Goal: Information Seeking & Learning: Learn about a topic

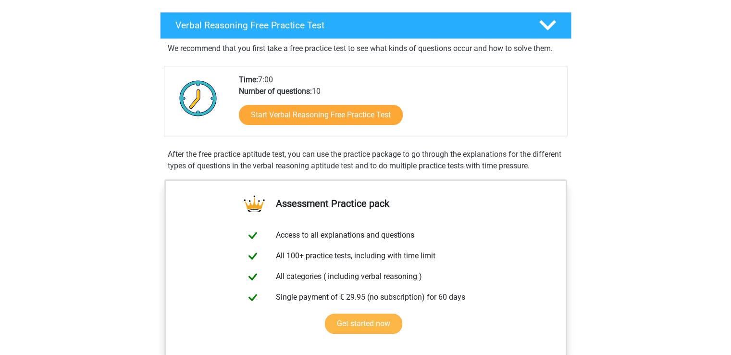
scroll to position [144, 0]
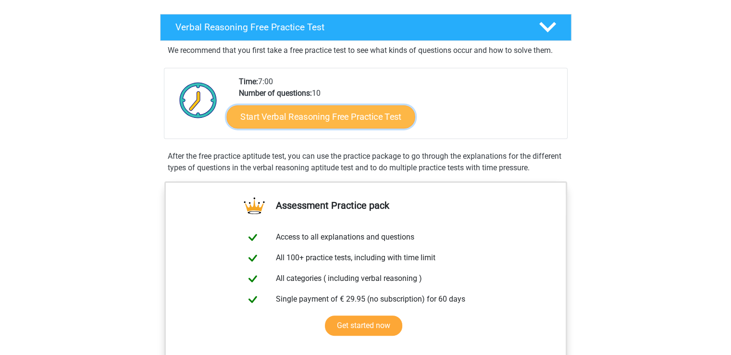
click at [342, 117] on link "Start Verbal Reasoning Free Practice Test" at bounding box center [320, 116] width 188 height 23
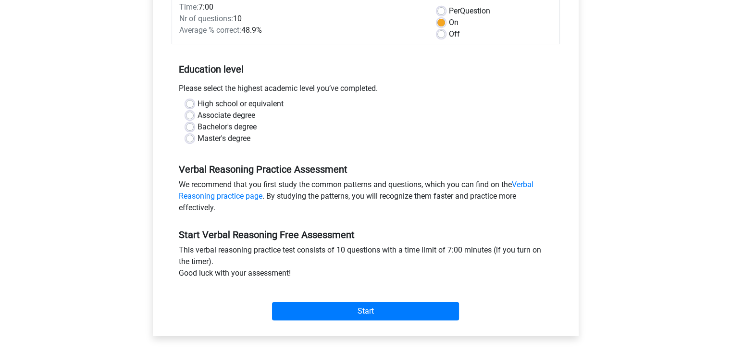
scroll to position [144, 0]
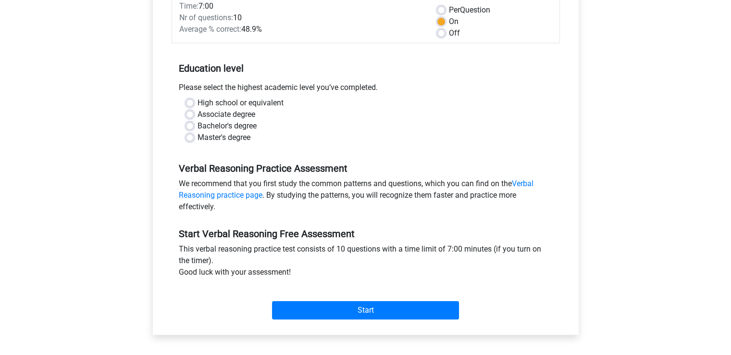
click at [207, 138] on label "Master's degree" at bounding box center [224, 138] width 53 height 12
click at [194, 138] on input "Master's degree" at bounding box center [190, 137] width 8 height 10
radio input "true"
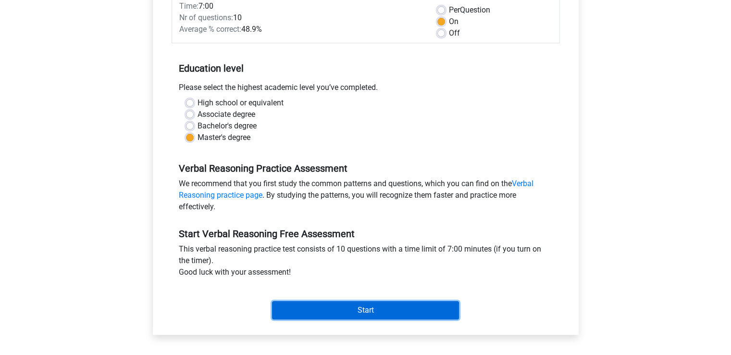
click at [368, 307] on input "Start" at bounding box center [365, 310] width 187 height 18
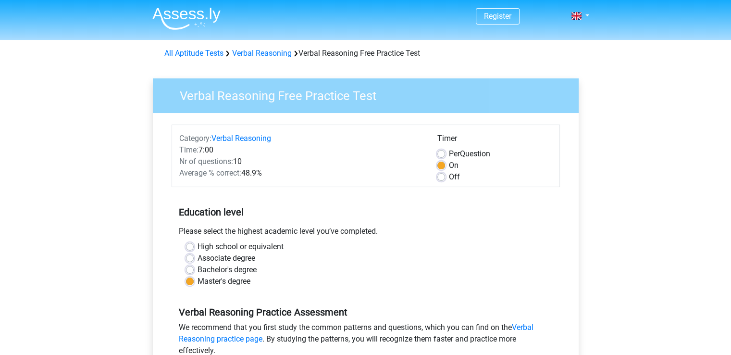
scroll to position [0, 0]
click at [449, 176] on label "Off" at bounding box center [454, 178] width 11 height 12
click at [441, 176] on input "Off" at bounding box center [441, 177] width 8 height 10
radio input "true"
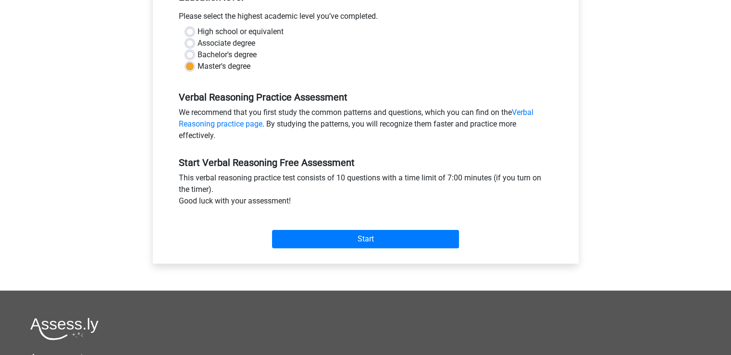
scroll to position [240, 0]
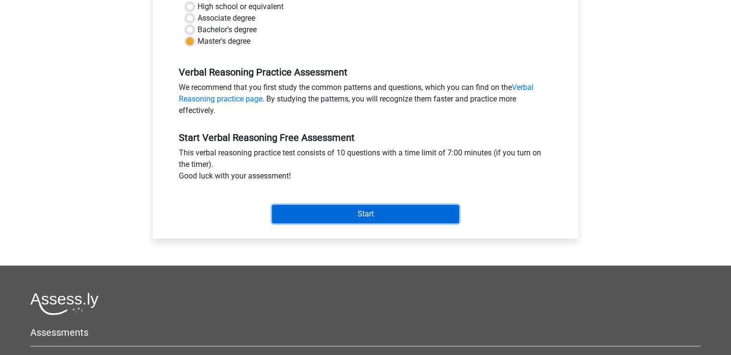
click at [379, 208] on input "Start" at bounding box center [365, 214] width 187 height 18
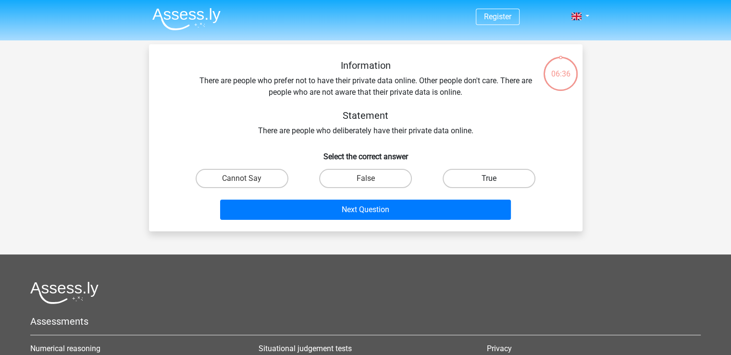
click at [502, 172] on label "True" at bounding box center [489, 178] width 93 height 19
click at [495, 178] on input "True" at bounding box center [492, 181] width 6 height 6
radio input "true"
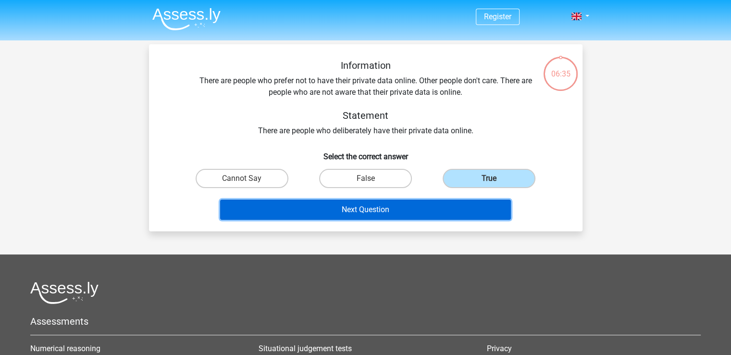
click at [404, 211] on button "Next Question" at bounding box center [365, 209] width 291 height 20
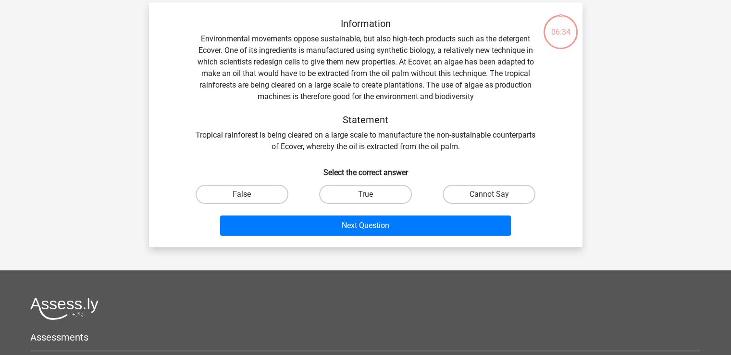
scroll to position [44, 0]
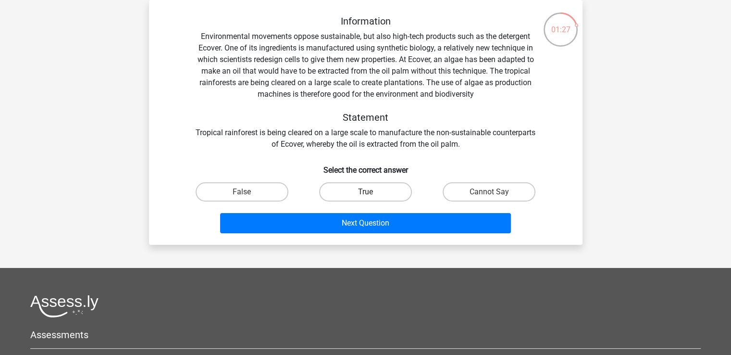
click at [353, 192] on label "True" at bounding box center [365, 191] width 93 height 19
click at [365, 192] on input "True" at bounding box center [368, 195] width 6 height 6
radio input "true"
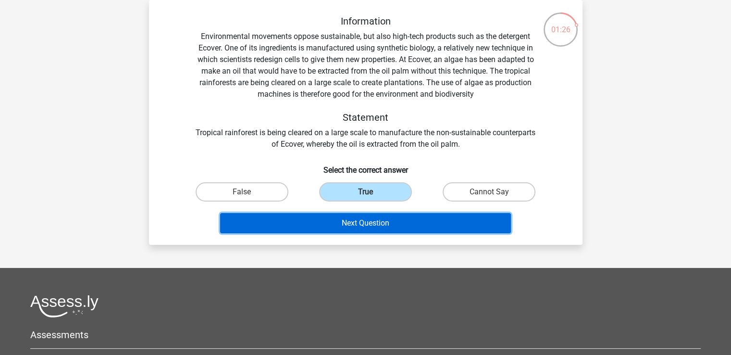
click at [406, 225] on button "Next Question" at bounding box center [365, 223] width 291 height 20
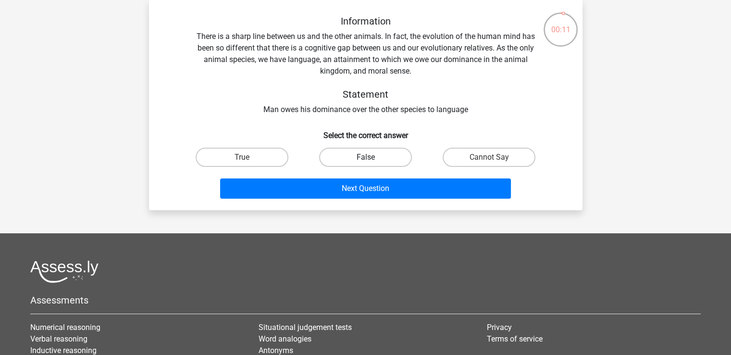
click at [378, 156] on label "False" at bounding box center [365, 157] width 93 height 19
click at [372, 157] on input "False" at bounding box center [368, 160] width 6 height 6
radio input "true"
click at [456, 161] on label "Cannot Say" at bounding box center [489, 157] width 93 height 19
click at [489, 161] on input "Cannot Say" at bounding box center [492, 160] width 6 height 6
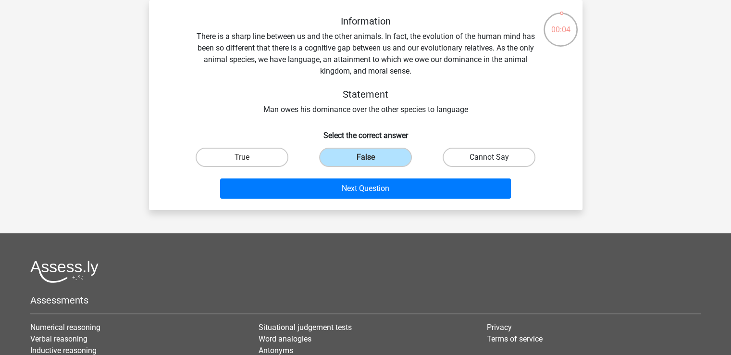
radio input "true"
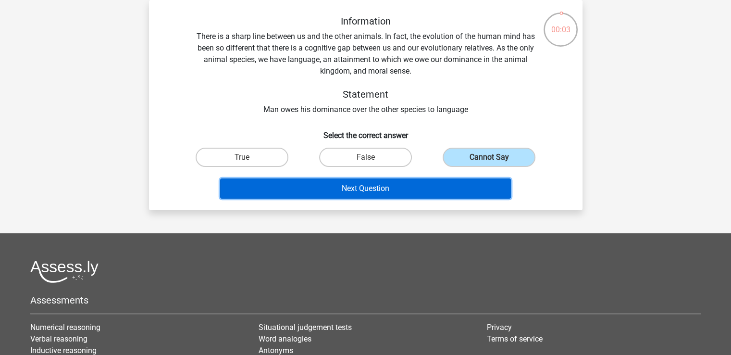
click at [450, 190] on button "Next Question" at bounding box center [365, 188] width 291 height 20
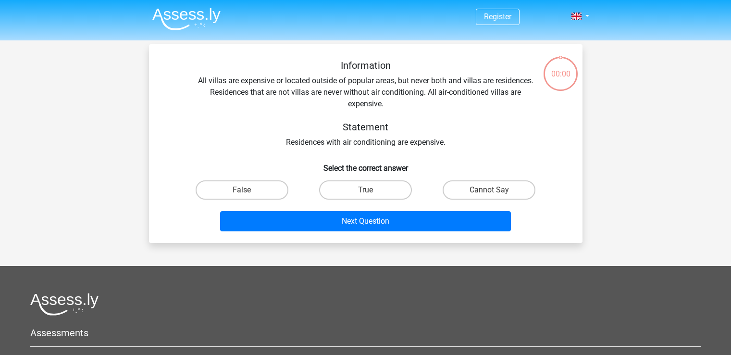
scroll to position [44, 0]
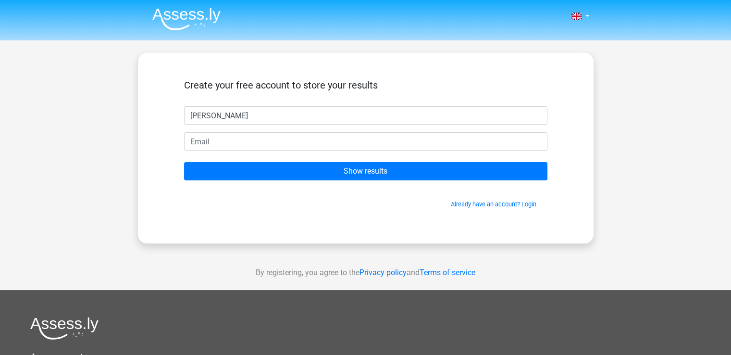
type input "[PERSON_NAME]"
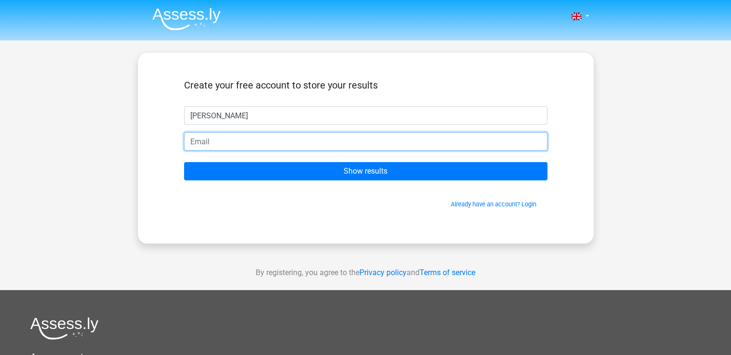
type input "D"
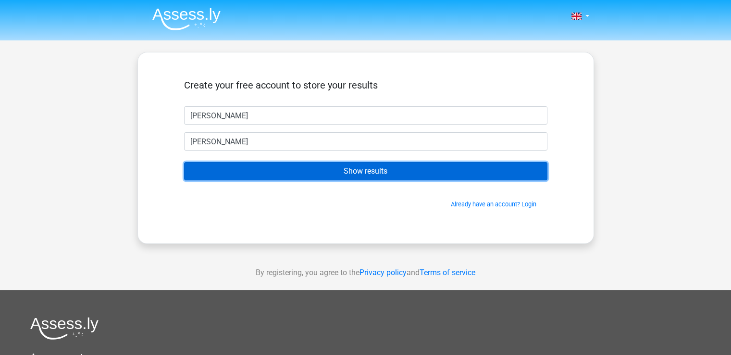
click at [358, 170] on input "Show results" at bounding box center [365, 171] width 363 height 18
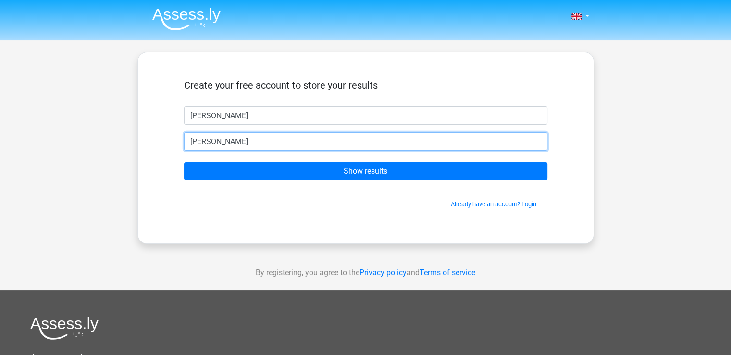
drag, startPoint x: 145, startPoint y: 129, endPoint x: 88, endPoint y: 124, distance: 56.5
click at [89, 124] on div "Nederlands English" at bounding box center [365, 272] width 731 height 544
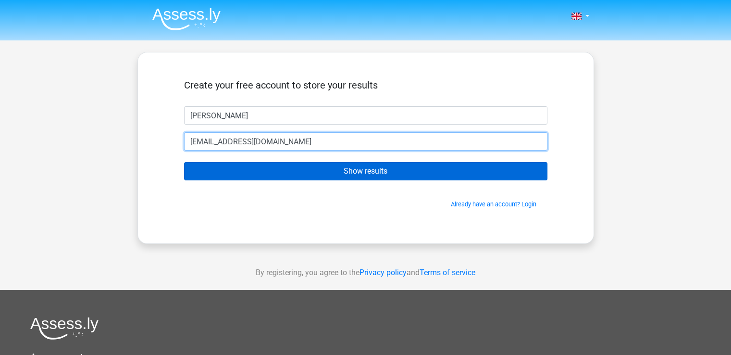
type input "[EMAIL_ADDRESS][DOMAIN_NAME]"
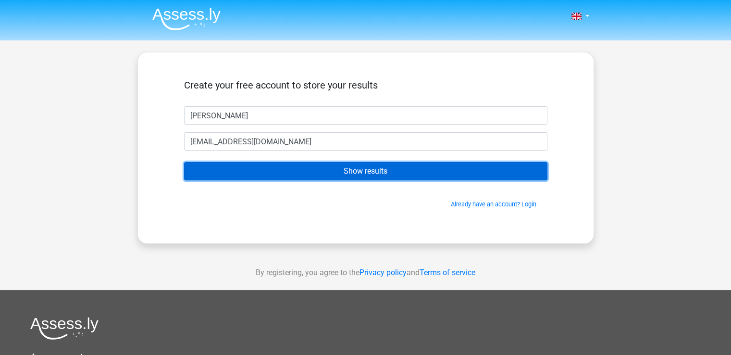
click at [280, 173] on input "Show results" at bounding box center [365, 171] width 363 height 18
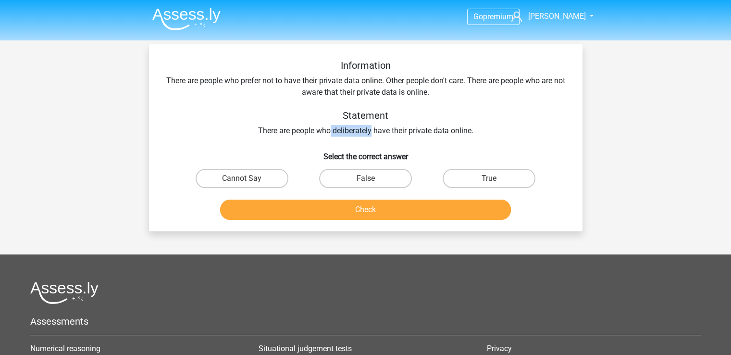
drag, startPoint x: 371, startPoint y: 130, endPoint x: 331, endPoint y: 125, distance: 40.2
click at [331, 125] on div "Information There are people who prefer not to have their private data online. …" at bounding box center [365, 98] width 403 height 77
copy div "deliberately"
click at [223, 181] on label "Cannot Say" at bounding box center [242, 178] width 93 height 19
click at [242, 181] on input "Cannot Say" at bounding box center [245, 181] width 6 height 6
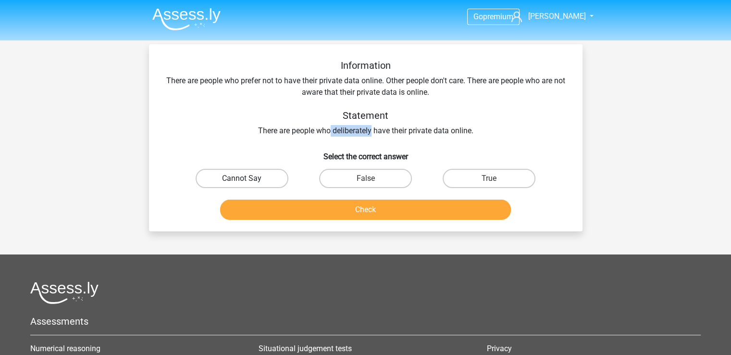
radio input "true"
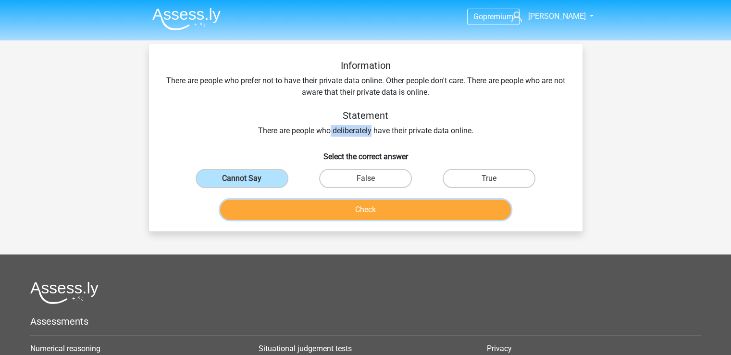
click at [384, 211] on button "Check" at bounding box center [365, 209] width 291 height 20
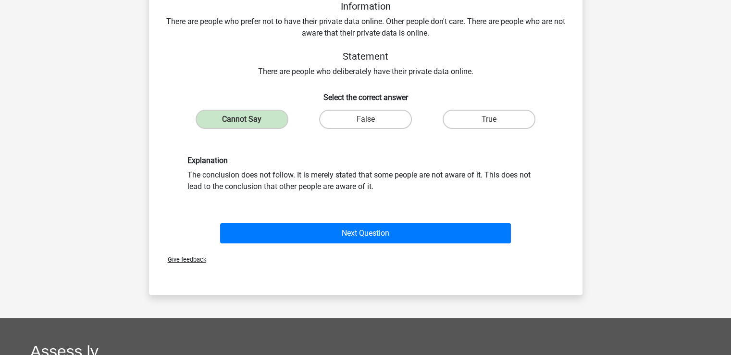
scroll to position [48, 0]
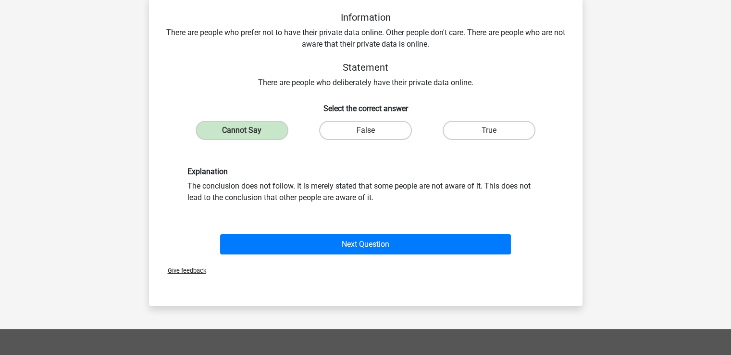
click at [365, 127] on label "False" at bounding box center [365, 130] width 93 height 19
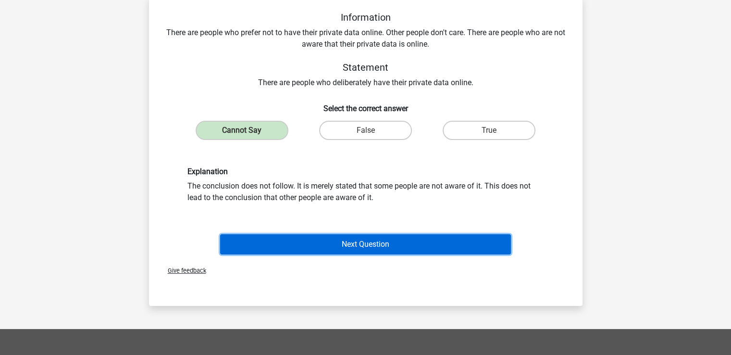
click at [379, 248] on button "Next Question" at bounding box center [365, 244] width 291 height 20
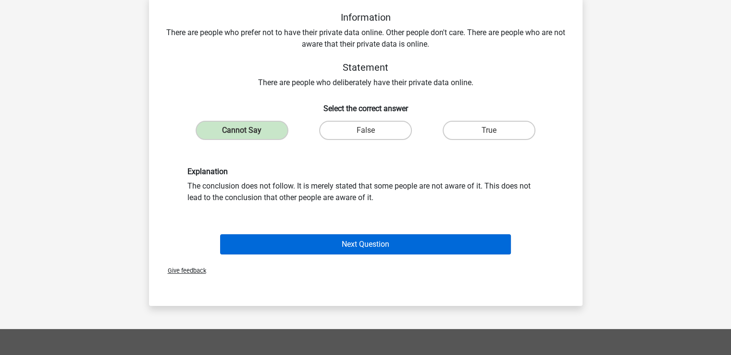
scroll to position [44, 0]
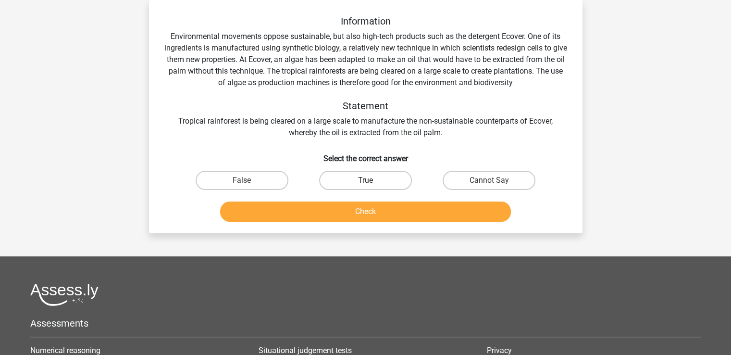
drag, startPoint x: 413, startPoint y: 183, endPoint x: 403, endPoint y: 180, distance: 10.4
click at [300, 183] on div "True" at bounding box center [242, 180] width 116 height 19
click at [381, 180] on label "True" at bounding box center [365, 180] width 93 height 19
click at [372, 180] on input "True" at bounding box center [368, 183] width 6 height 6
radio input "true"
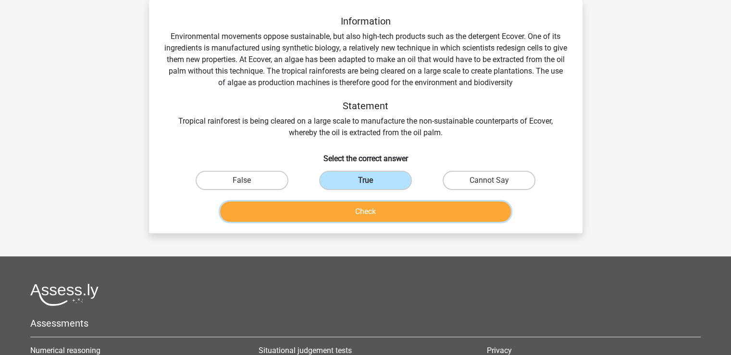
click at [386, 214] on button "Check" at bounding box center [365, 211] width 291 height 20
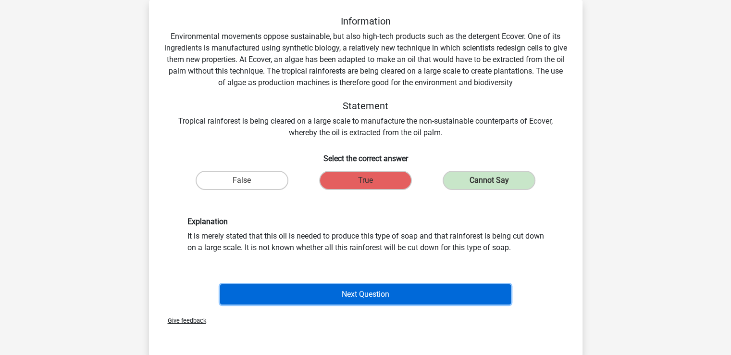
click at [359, 289] on button "Next Question" at bounding box center [365, 294] width 291 height 20
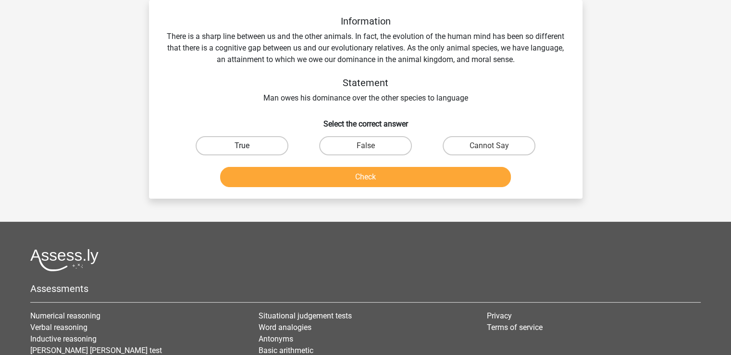
click at [249, 145] on label "True" at bounding box center [242, 145] width 93 height 19
click at [248, 146] on input "True" at bounding box center [245, 149] width 6 height 6
radio input "true"
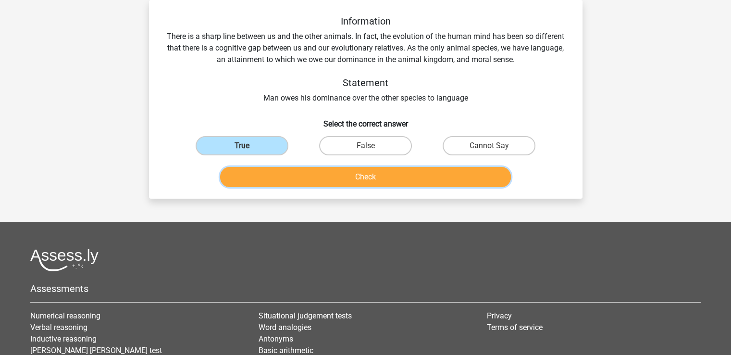
click at [377, 178] on button "Check" at bounding box center [365, 177] width 291 height 20
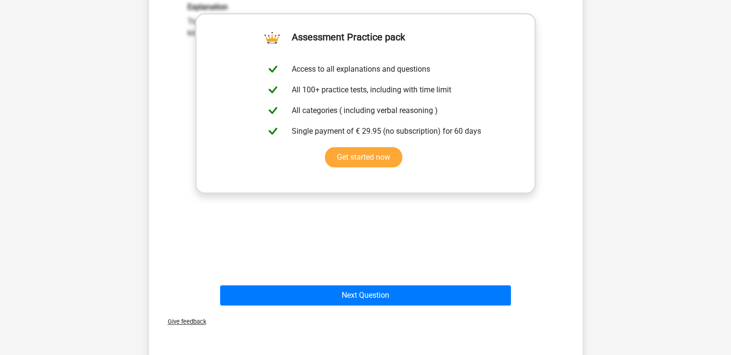
scroll to position [236, 0]
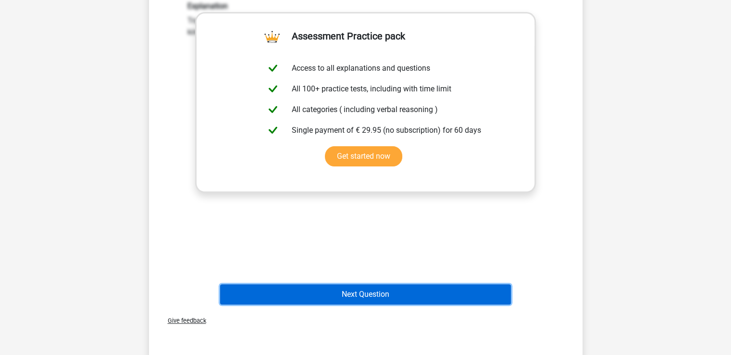
click at [377, 294] on button "Next Question" at bounding box center [365, 294] width 291 height 20
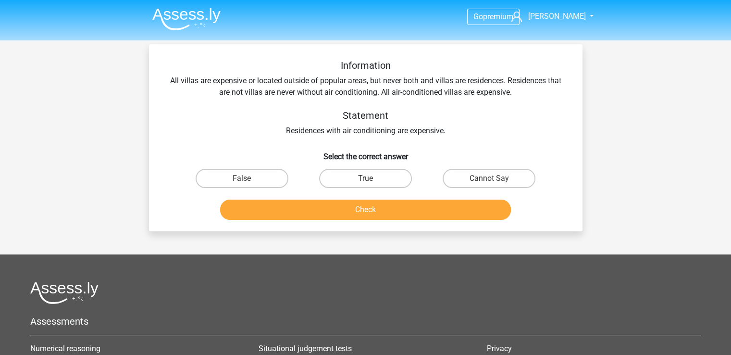
scroll to position [0, 0]
click at [485, 176] on label "Cannot Say" at bounding box center [489, 178] width 93 height 19
click at [489, 178] on input "Cannot Say" at bounding box center [492, 181] width 6 height 6
radio input "true"
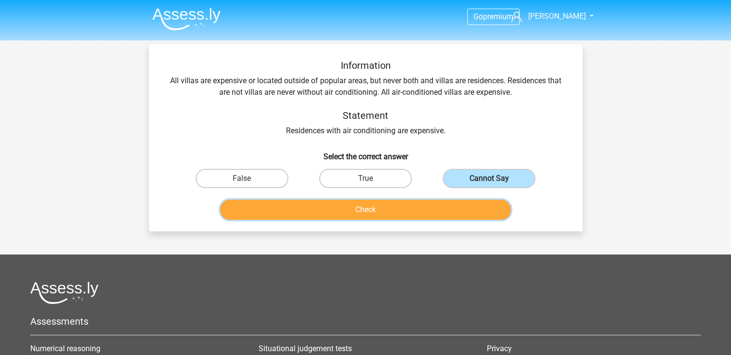
click at [384, 208] on button "Check" at bounding box center [365, 209] width 291 height 20
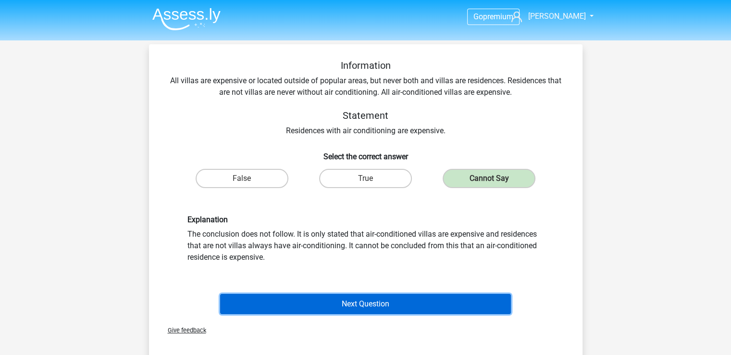
click at [368, 304] on button "Next Question" at bounding box center [365, 304] width 291 height 20
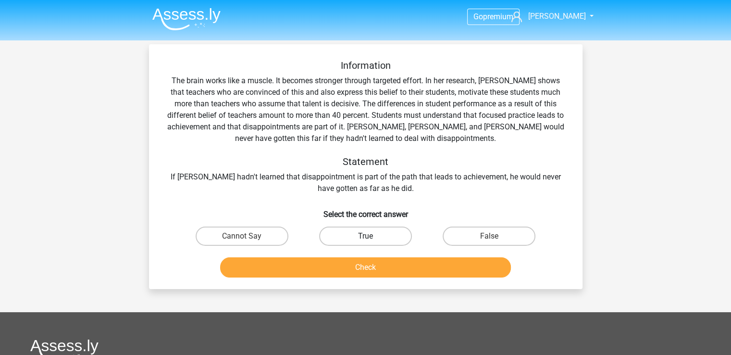
click at [359, 233] on label "True" at bounding box center [365, 235] width 93 height 19
click at [365, 236] on input "True" at bounding box center [368, 239] width 6 height 6
radio input "true"
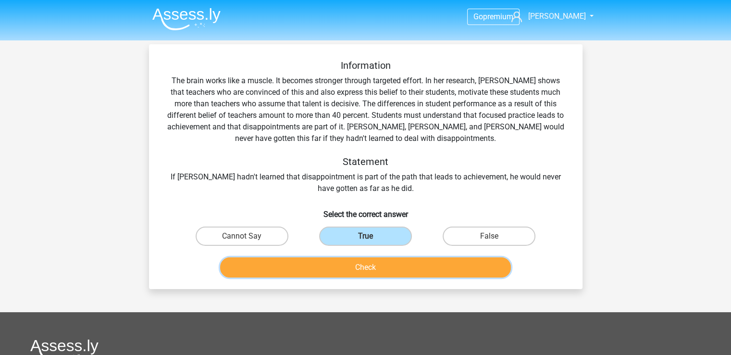
click at [383, 269] on button "Check" at bounding box center [365, 267] width 291 height 20
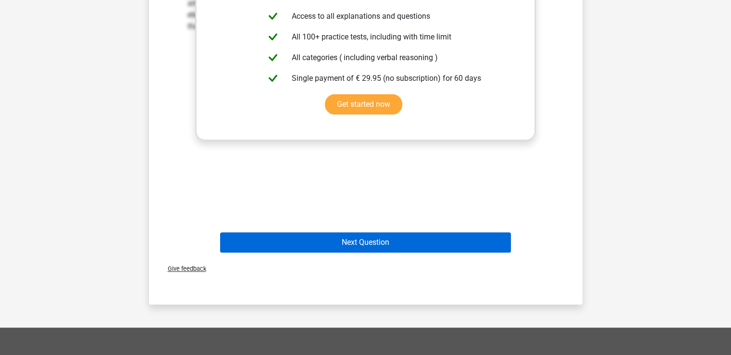
scroll to position [336, 0]
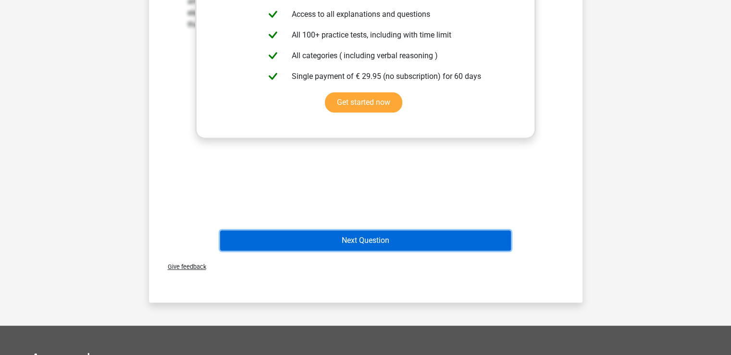
click at [376, 238] on button "Next Question" at bounding box center [365, 240] width 291 height 20
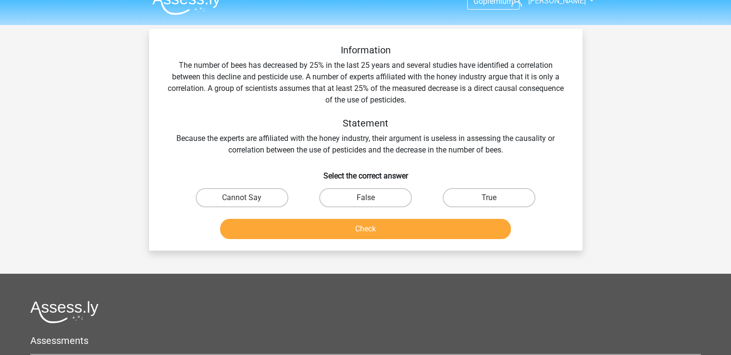
scroll to position [0, 0]
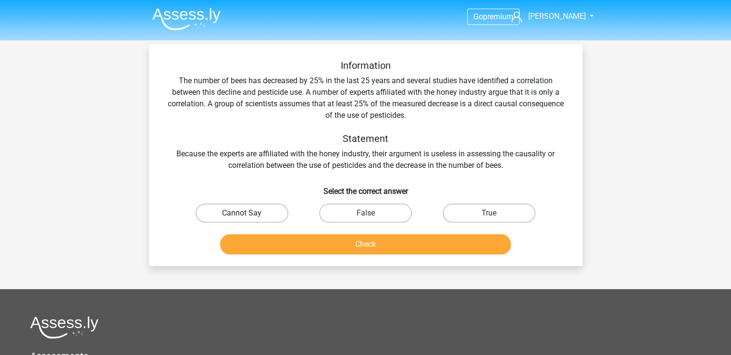
click at [252, 204] on label "Cannot Say" at bounding box center [242, 212] width 93 height 19
click at [248, 213] on input "Cannot Say" at bounding box center [245, 216] width 6 height 6
radio input "true"
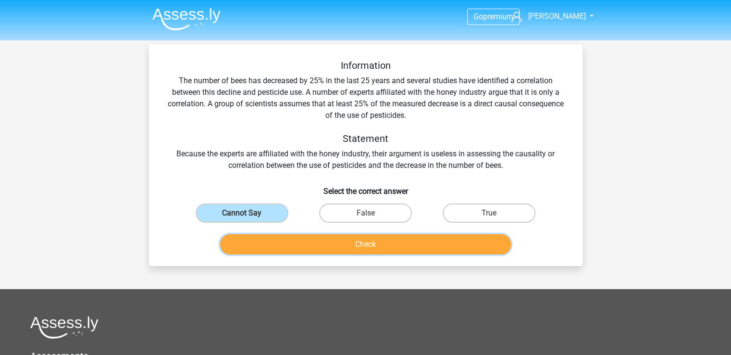
click at [451, 245] on button "Check" at bounding box center [365, 244] width 291 height 20
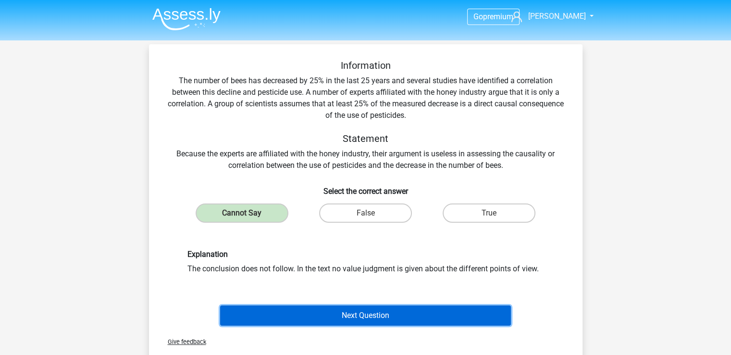
click at [425, 311] on button "Next Question" at bounding box center [365, 315] width 291 height 20
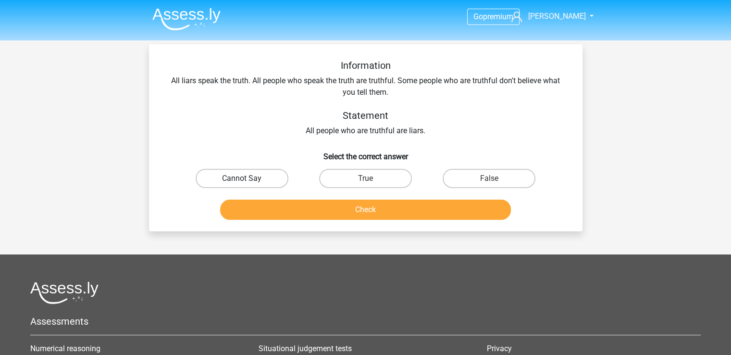
click at [273, 174] on label "Cannot Say" at bounding box center [242, 178] width 93 height 19
click at [248, 178] on input "Cannot Say" at bounding box center [245, 181] width 6 height 6
radio input "true"
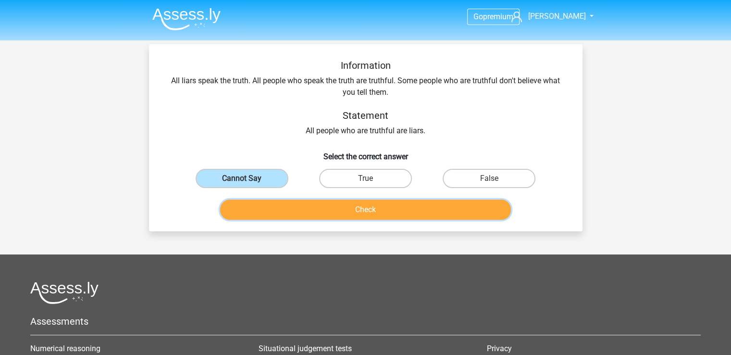
click at [367, 204] on button "Check" at bounding box center [365, 209] width 291 height 20
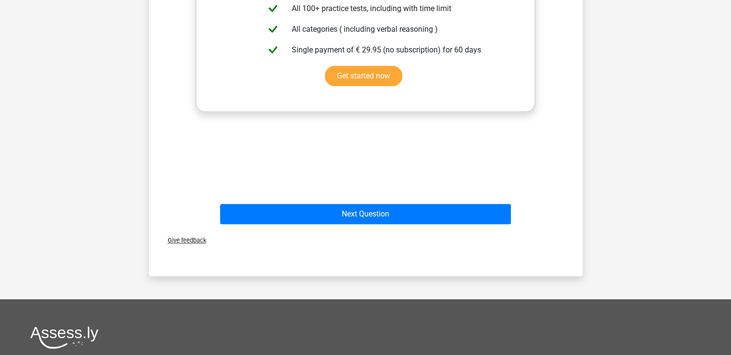
scroll to position [384, 0]
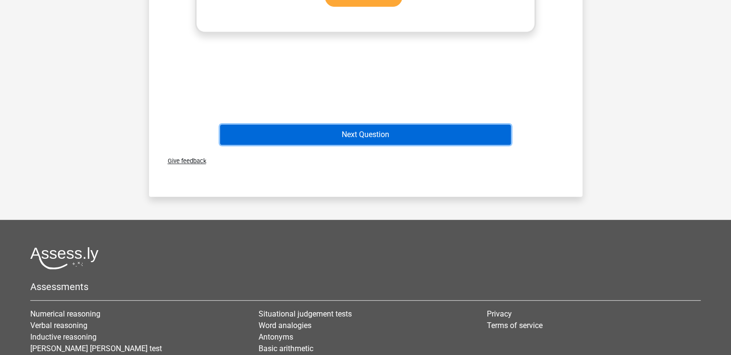
click at [393, 142] on button "Next Question" at bounding box center [365, 134] width 291 height 20
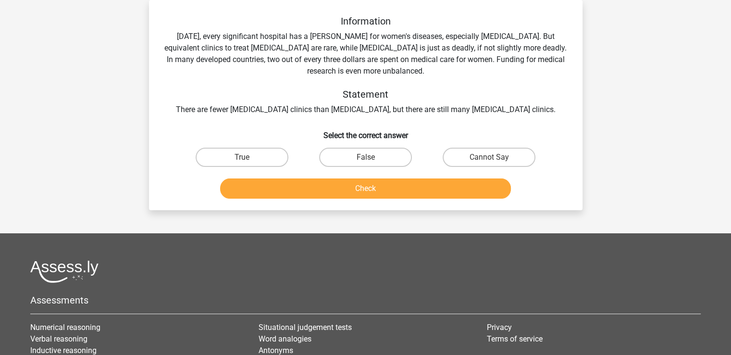
scroll to position [0, 0]
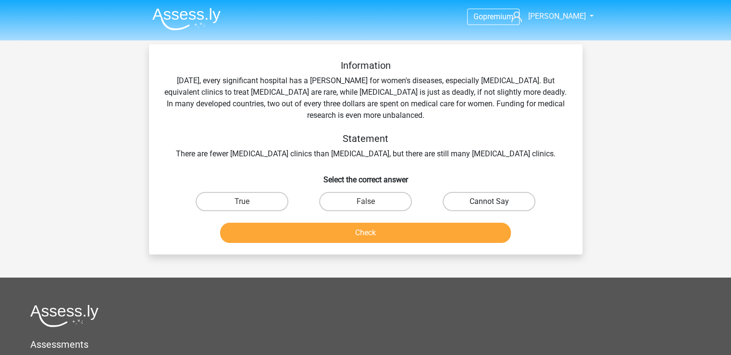
click at [452, 200] on label "Cannot Say" at bounding box center [489, 201] width 93 height 19
click at [489, 201] on input "Cannot Say" at bounding box center [492, 204] width 6 height 6
radio input "true"
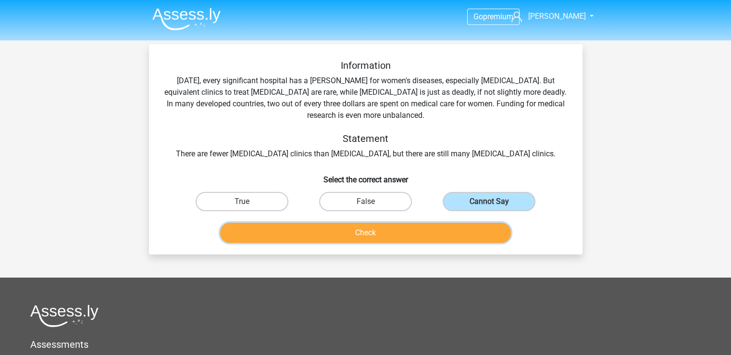
click at [423, 236] on button "Check" at bounding box center [365, 233] width 291 height 20
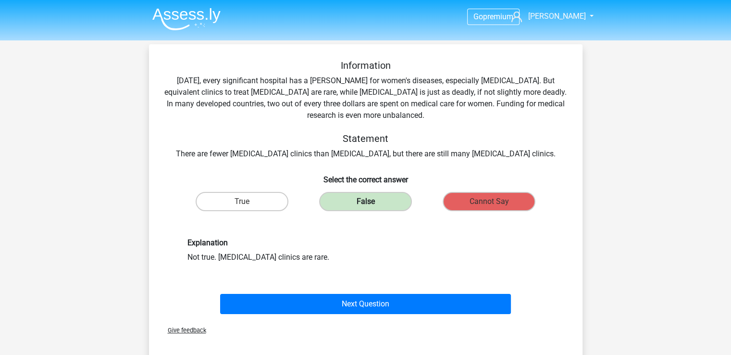
click at [355, 201] on label "False" at bounding box center [365, 201] width 93 height 19
click at [363, 201] on label "False" at bounding box center [365, 201] width 93 height 19
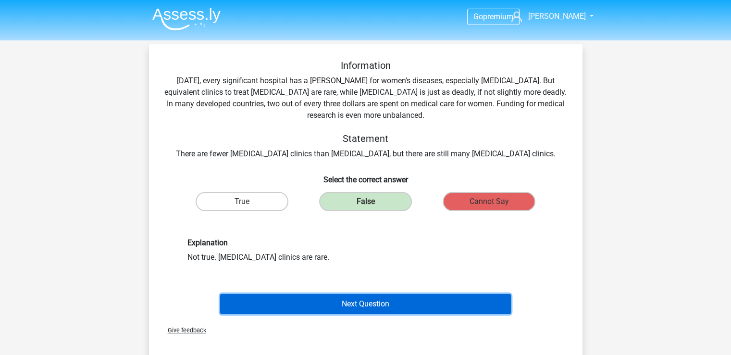
click at [379, 302] on button "Next Question" at bounding box center [365, 304] width 291 height 20
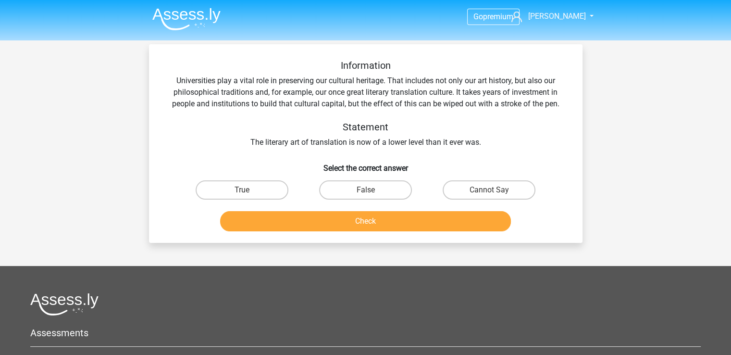
drag, startPoint x: 494, startPoint y: 191, endPoint x: 485, endPoint y: 194, distance: 9.1
click at [494, 192] on input "Cannot Say" at bounding box center [492, 193] width 6 height 6
radio input "true"
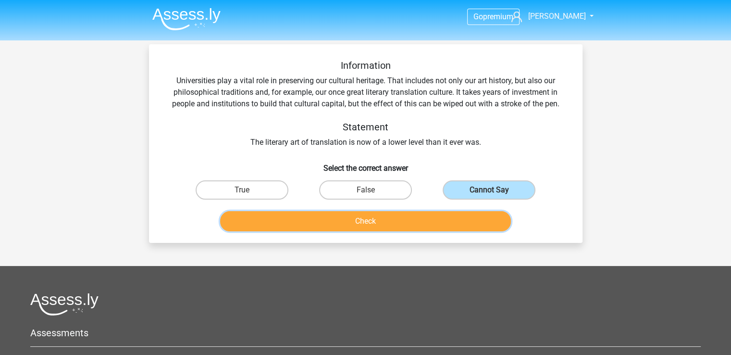
click at [427, 221] on button "Check" at bounding box center [365, 221] width 291 height 20
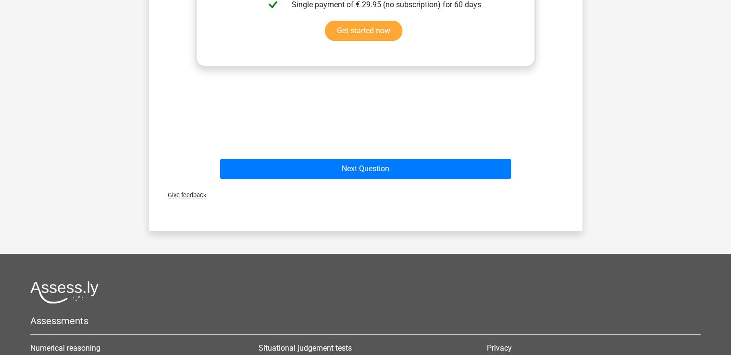
scroll to position [384, 0]
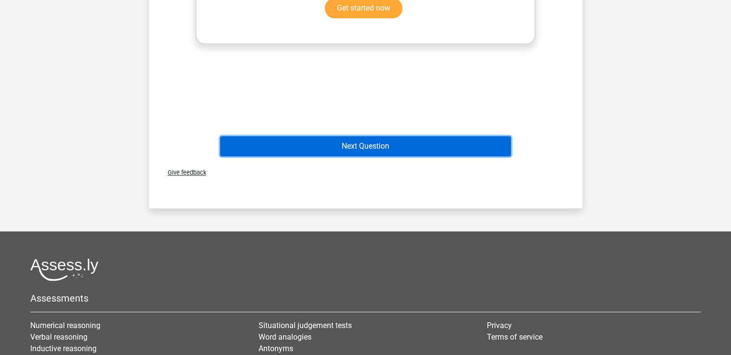
click at [396, 146] on button "Next Question" at bounding box center [365, 146] width 291 height 20
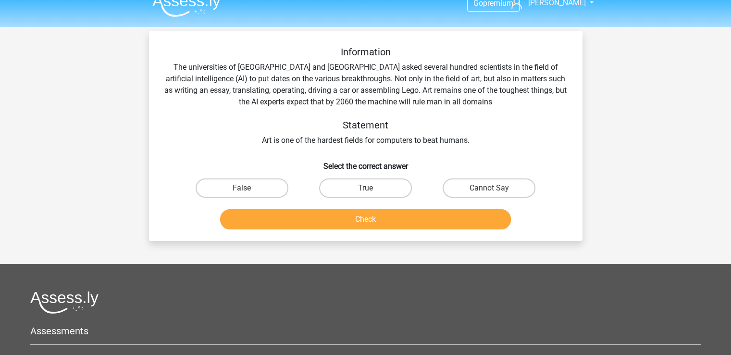
scroll to position [0, 0]
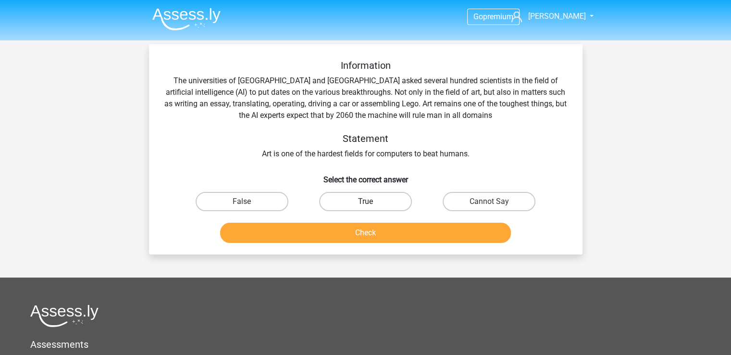
click at [386, 199] on label "True" at bounding box center [365, 201] width 93 height 19
click at [372, 201] on input "True" at bounding box center [368, 204] width 6 height 6
radio input "true"
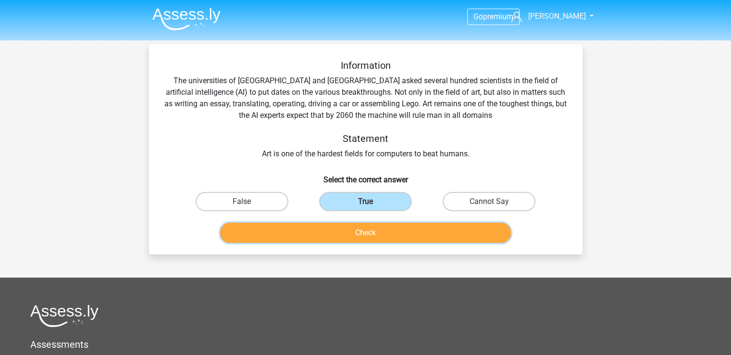
click at [398, 236] on button "Check" at bounding box center [365, 233] width 291 height 20
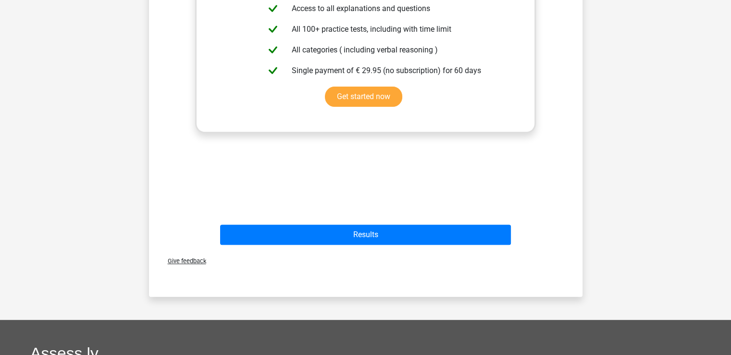
scroll to position [384, 0]
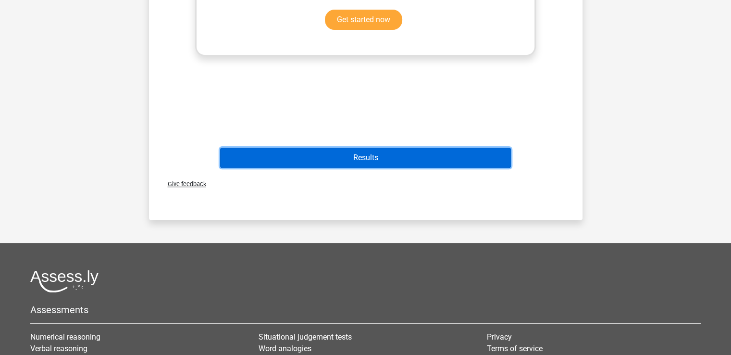
click at [416, 161] on button "Results" at bounding box center [365, 158] width 291 height 20
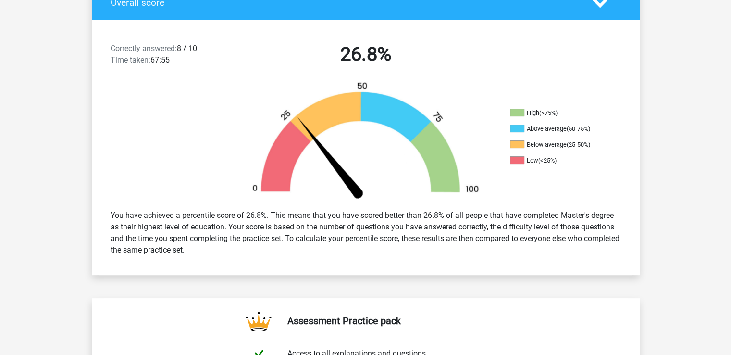
scroll to position [336, 0]
